Goal: Task Accomplishment & Management: Manage account settings

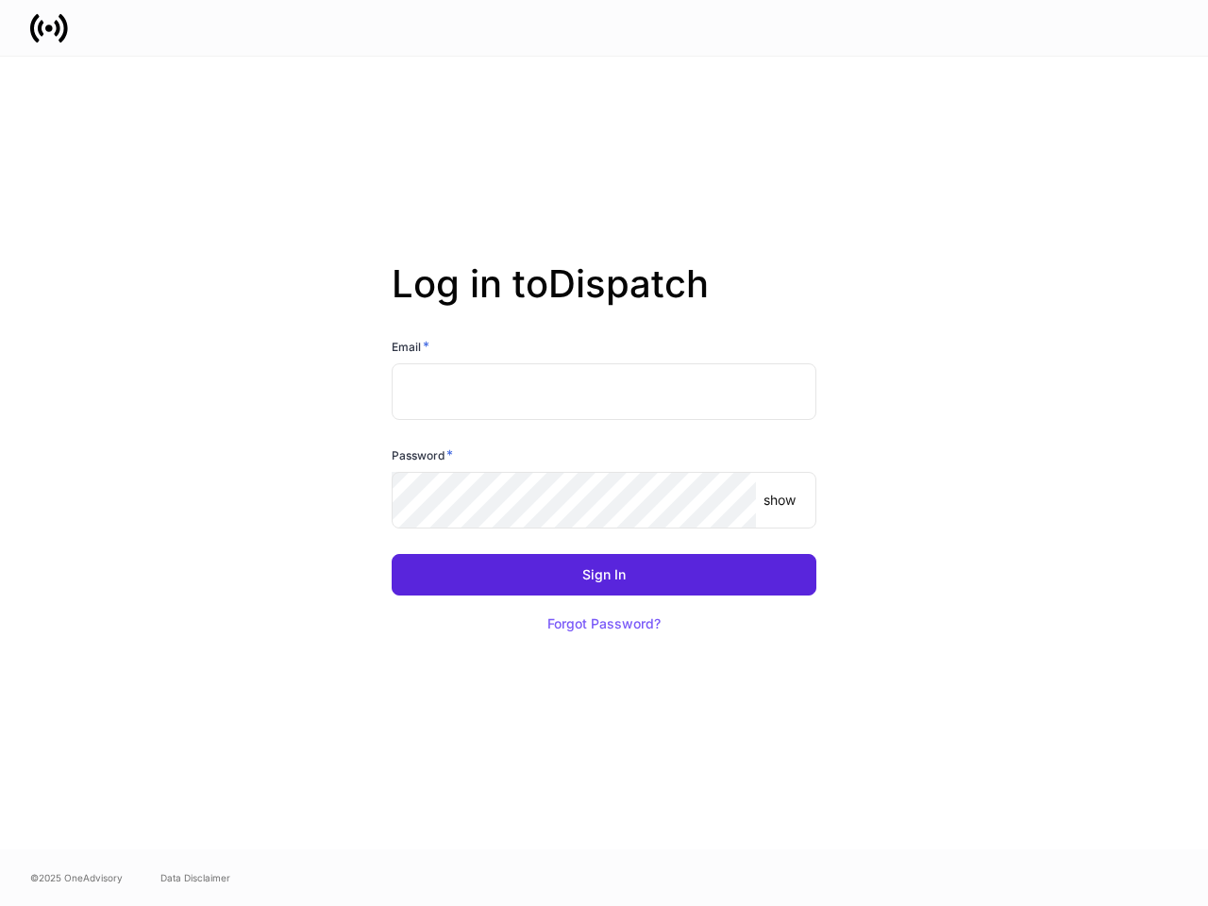
click at [604, 453] on div "Password *" at bounding box center [604, 458] width 425 height 26
click at [604, 392] on input "text" at bounding box center [604, 391] width 425 height 57
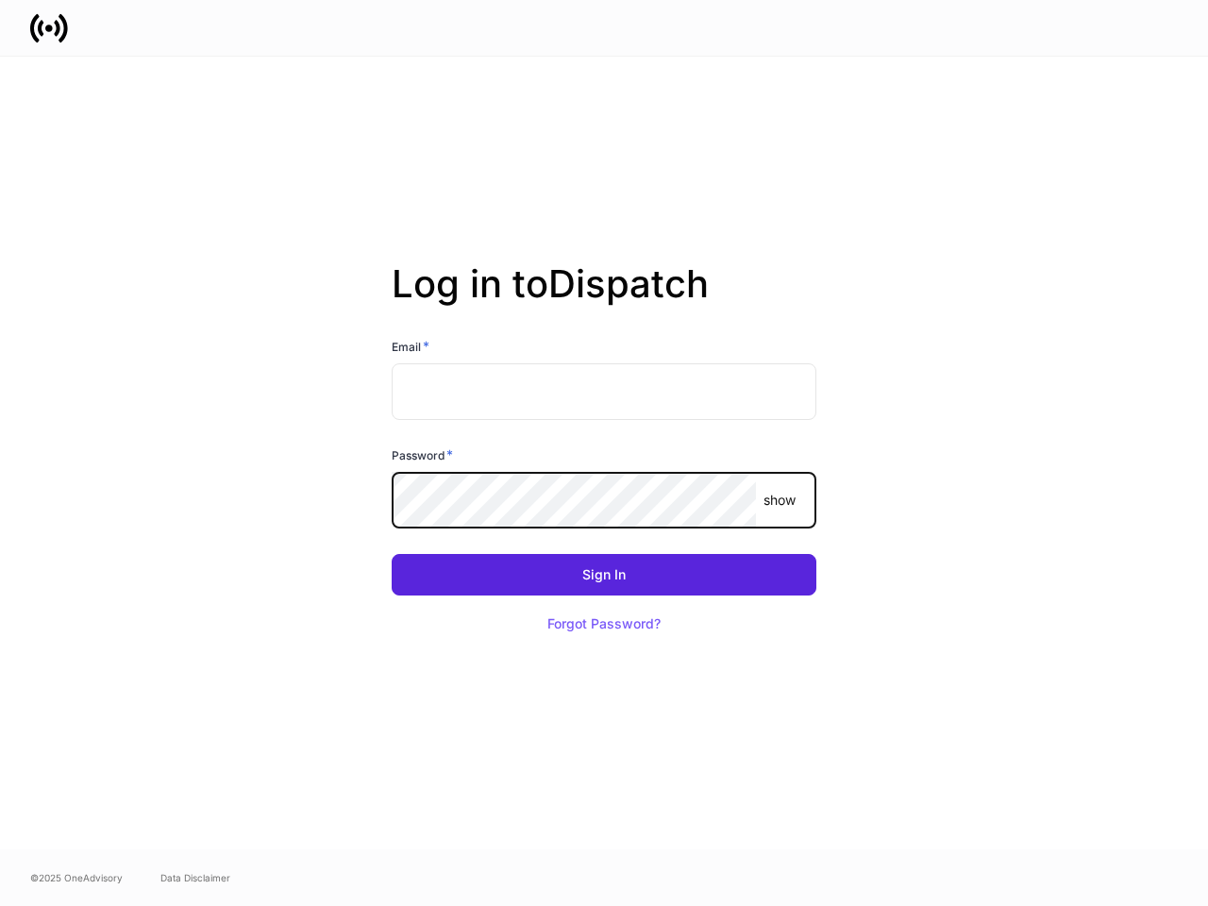
click at [779, 500] on p "show" at bounding box center [779, 500] width 32 height 19
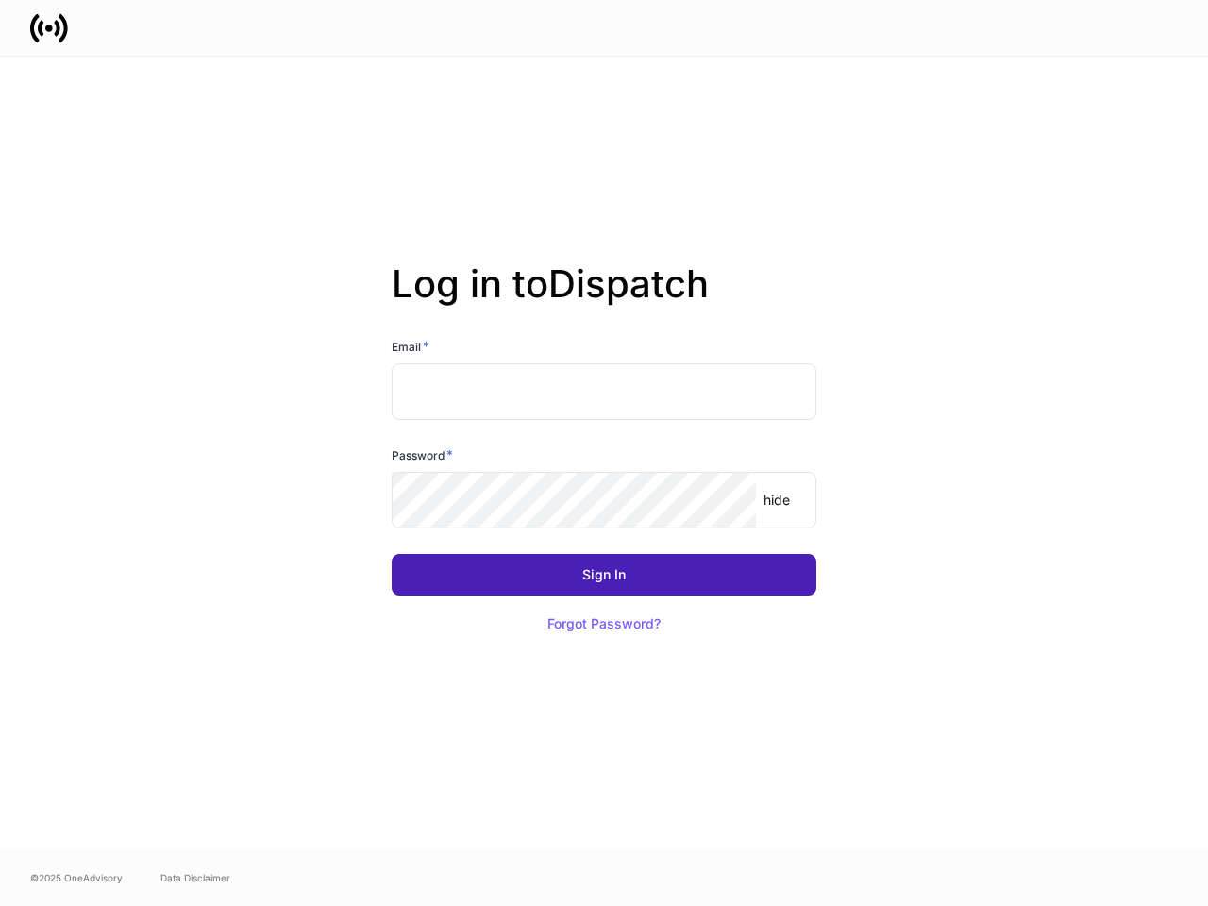
click at [604, 575] on div "Sign In" at bounding box center [603, 574] width 43 height 13
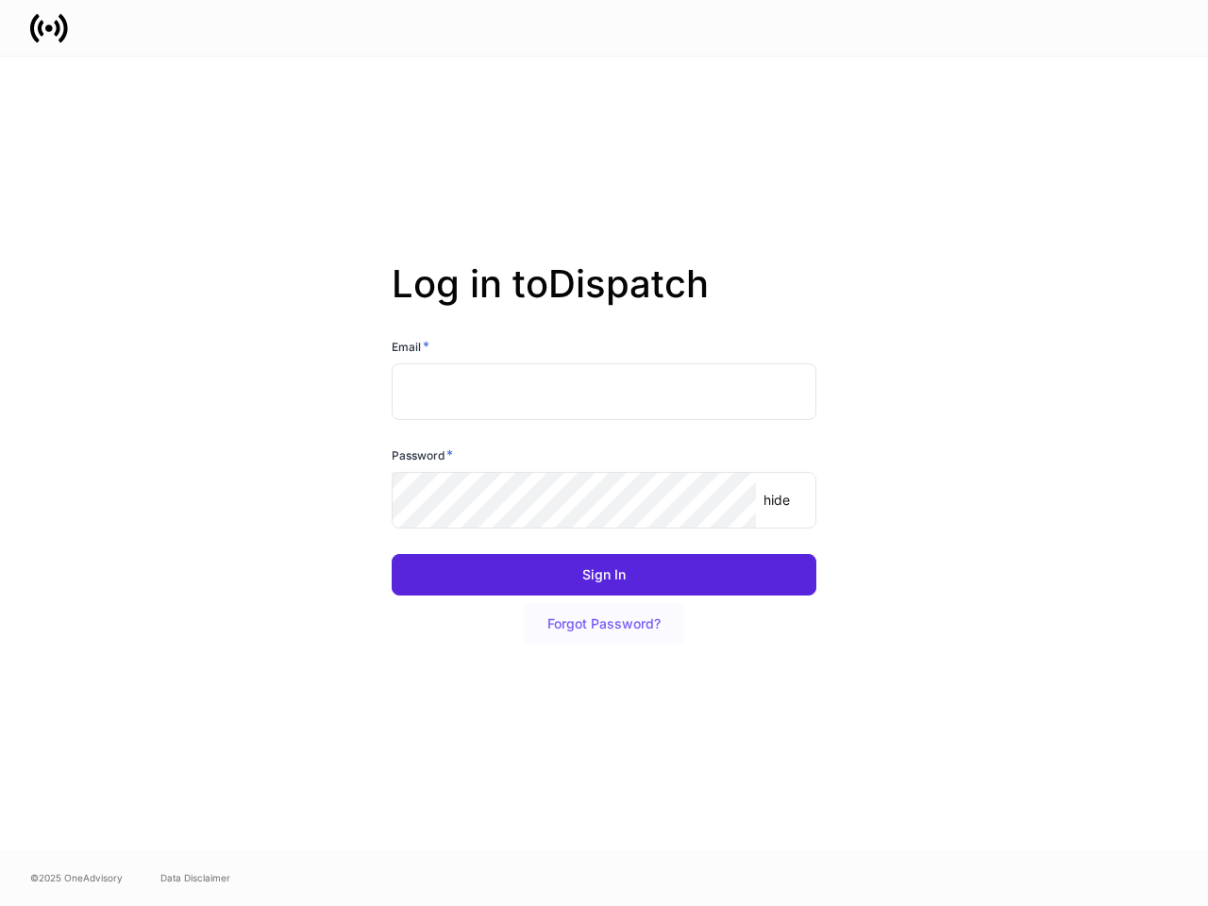
click at [604, 624] on button "Forgot Password?" at bounding box center [604, 624] width 160 height 42
